Goal: Task Accomplishment & Management: Use online tool/utility

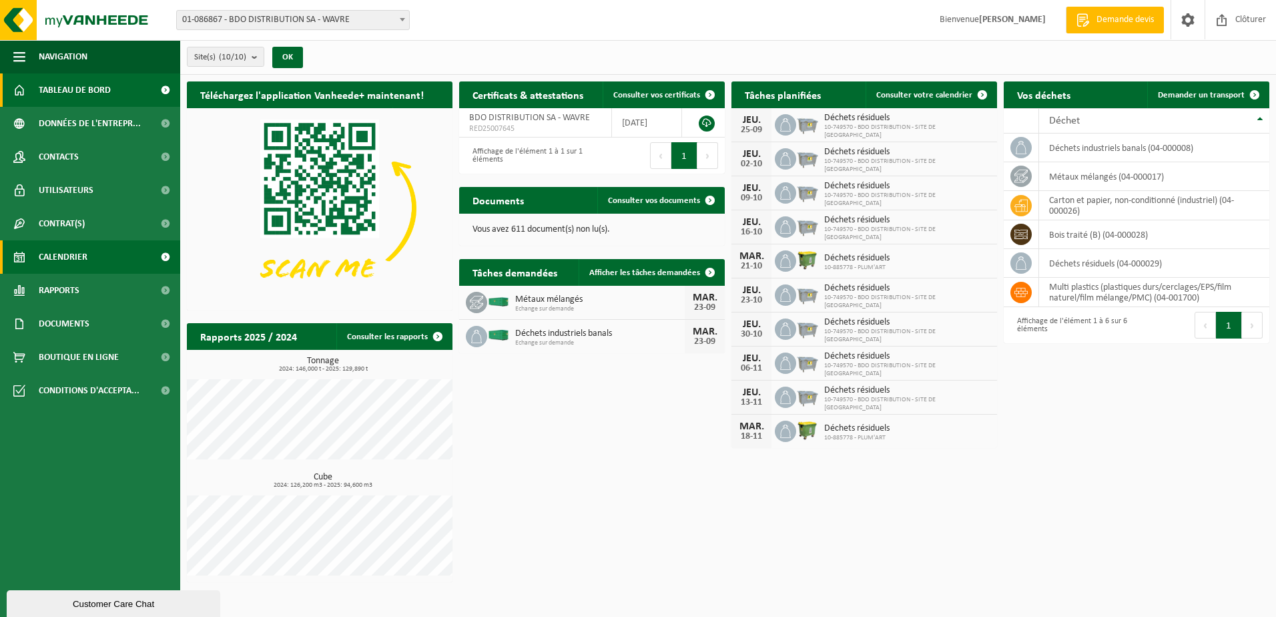
click at [64, 256] on span "Calendrier" at bounding box center [63, 256] width 49 height 33
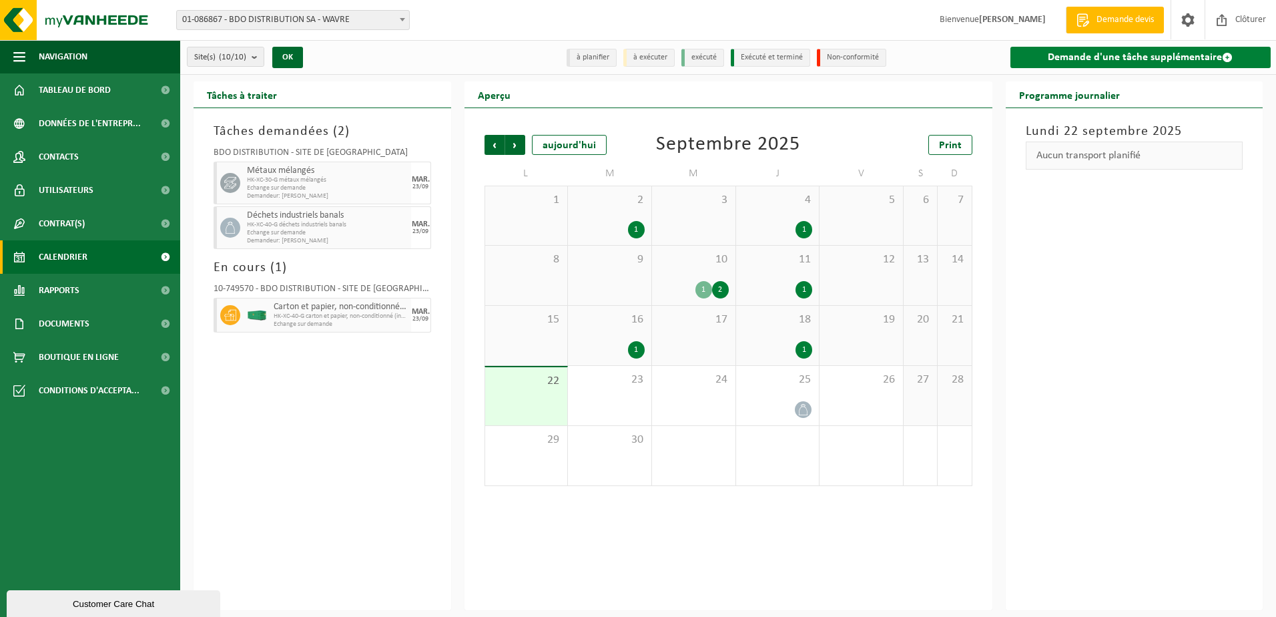
click at [1146, 54] on link "Demande d'une tâche supplémentaire" at bounding box center [1140, 57] width 261 height 21
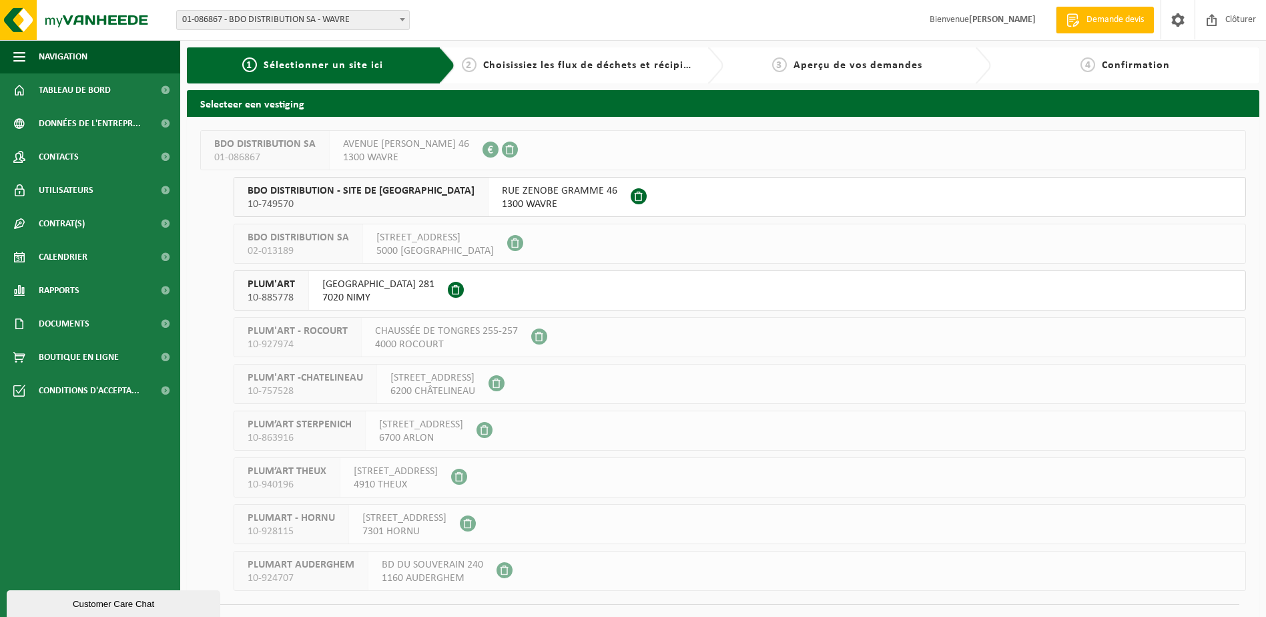
click at [502, 201] on span "1300 WAVRE" at bounding box center [559, 203] width 115 height 13
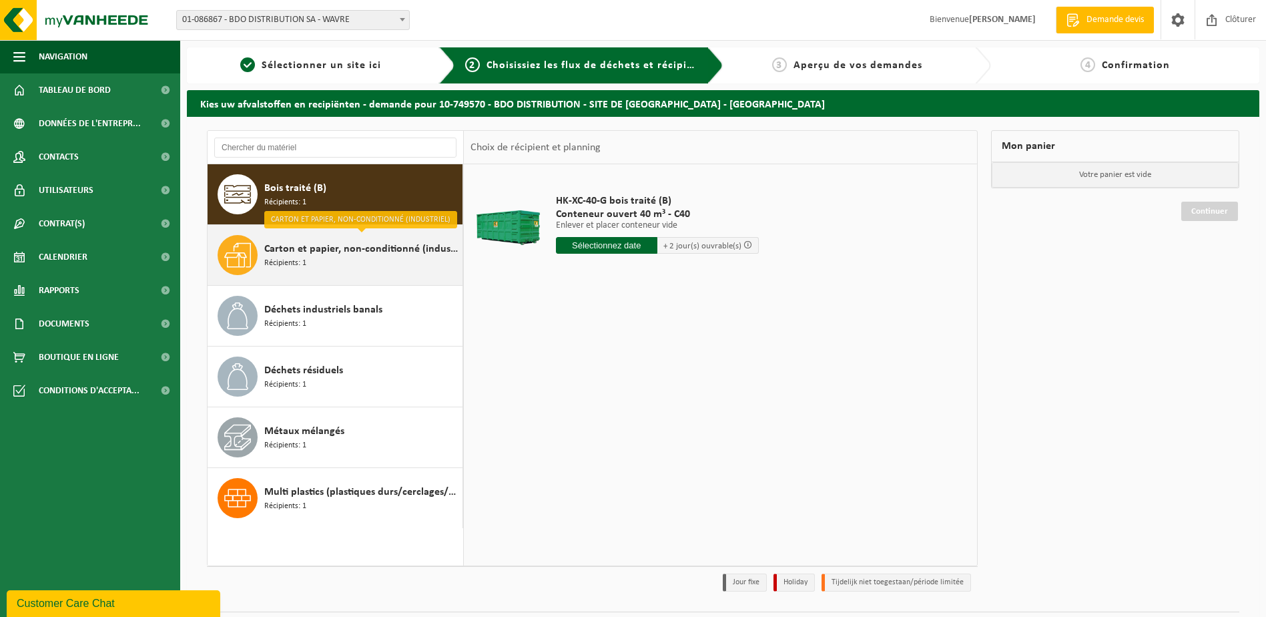
click at [356, 256] on span "Carton et papier, non-conditionné (industriel)" at bounding box center [361, 249] width 195 height 16
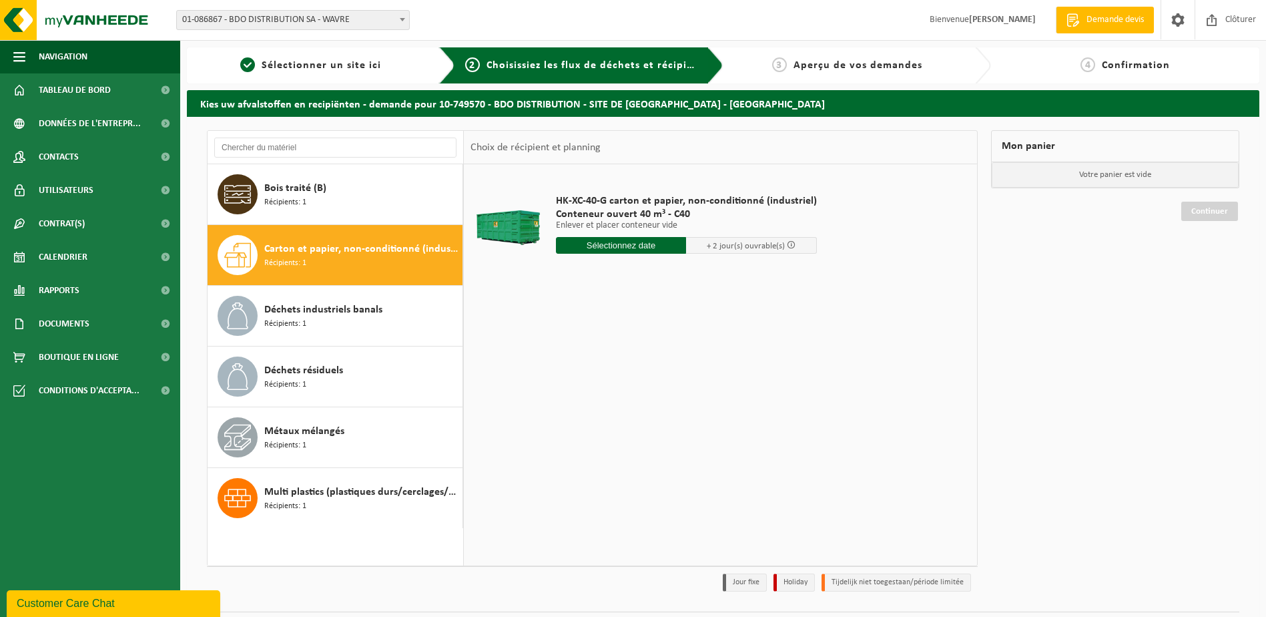
click at [576, 246] on input "text" at bounding box center [621, 245] width 131 height 17
click at [591, 388] on div "23" at bounding box center [591, 384] width 23 height 21
type input "à partir de 2025-09-23"
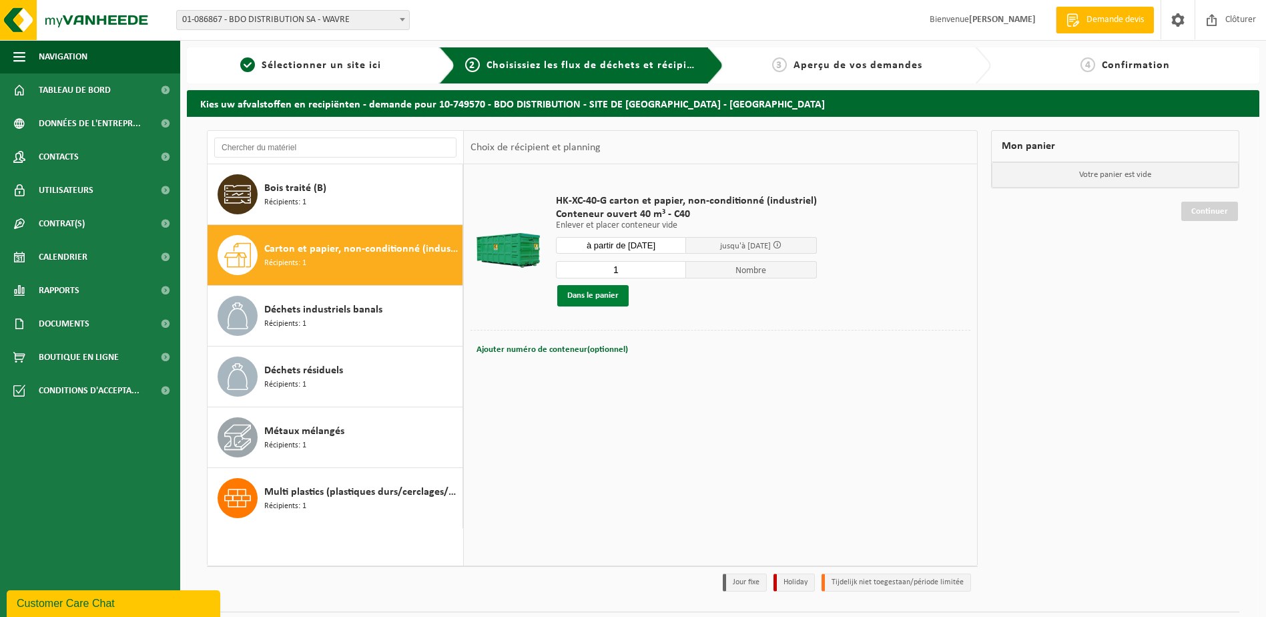
click at [584, 294] on button "Dans le panier" at bounding box center [592, 295] width 71 height 21
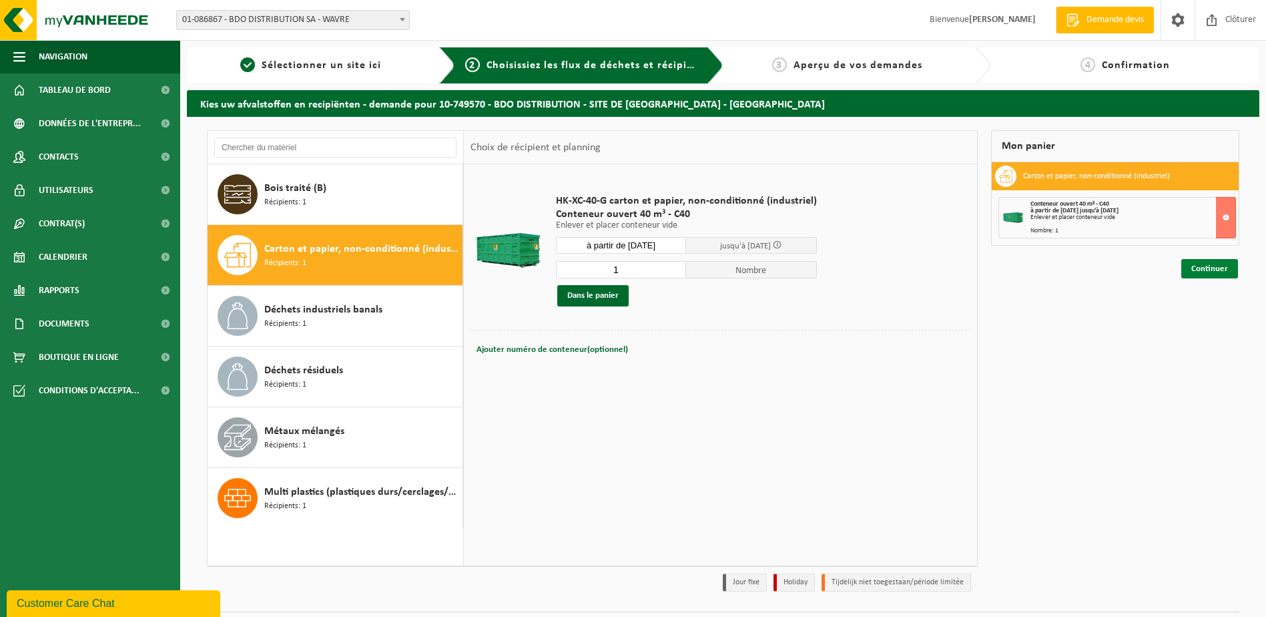
click at [1201, 266] on link "Continuer" at bounding box center [1209, 268] width 57 height 19
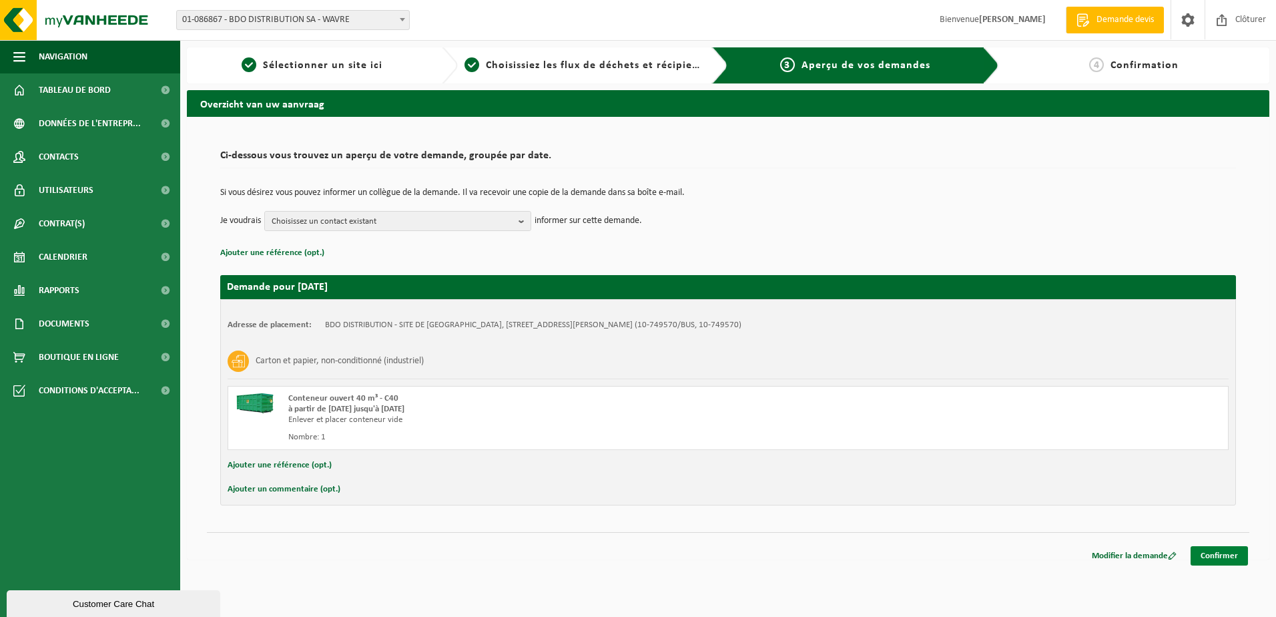
click at [1207, 562] on link "Confirmer" at bounding box center [1218, 555] width 57 height 19
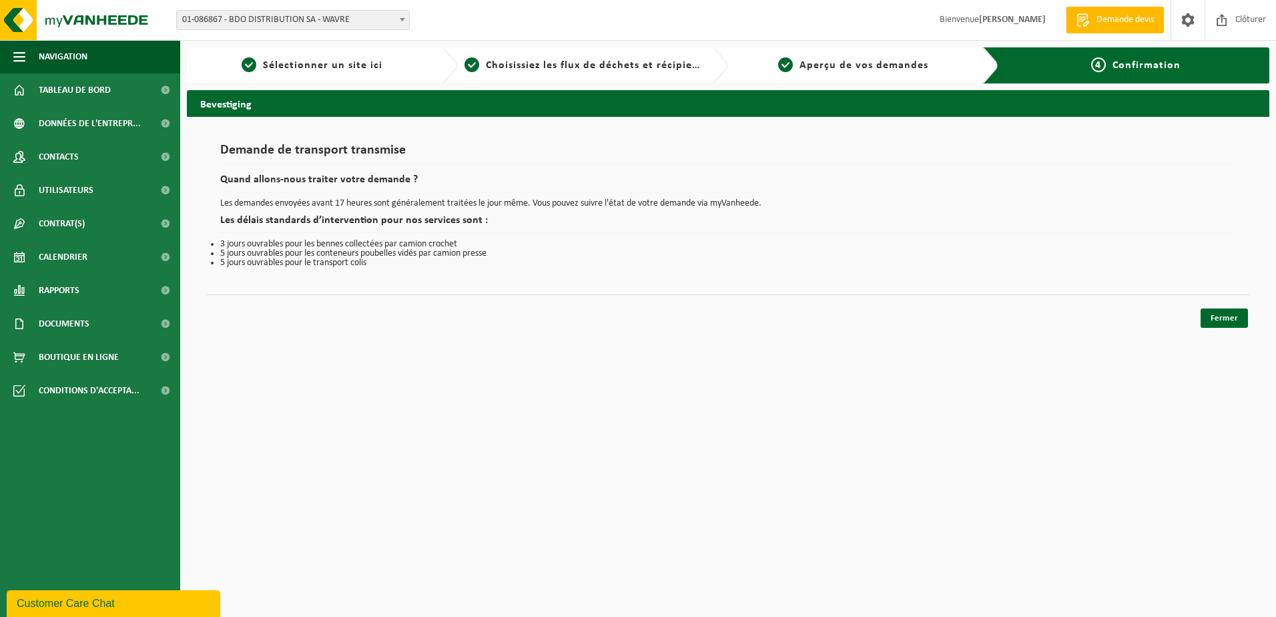
click at [1194, 324] on div "Bevestiging Demande de transport transmise Quand allons-nous traiter votre dema…" at bounding box center [728, 209] width 1096 height 238
click at [1212, 318] on link "Fermer" at bounding box center [1223, 317] width 47 height 19
